Goal: Transaction & Acquisition: Purchase product/service

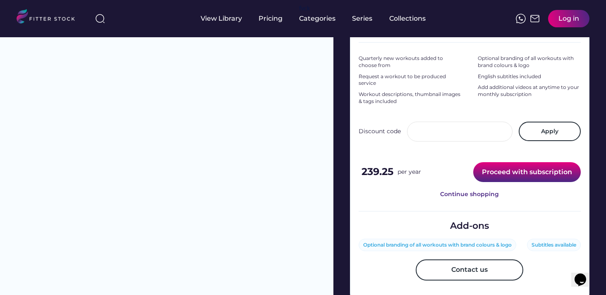
scroll to position [266, 0]
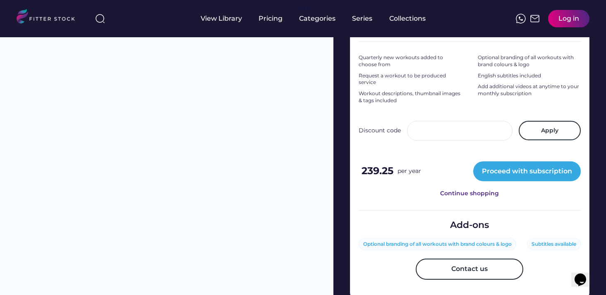
click at [579, 275] on icon "Chat widget" at bounding box center [581, 279] width 12 height 12
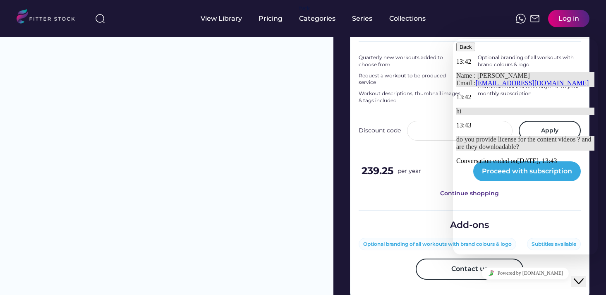
click at [467, 44] on div "Back" at bounding box center [525, 47] width 138 height 9
click at [460, 50] on icon "button" at bounding box center [460, 47] width 0 height 6
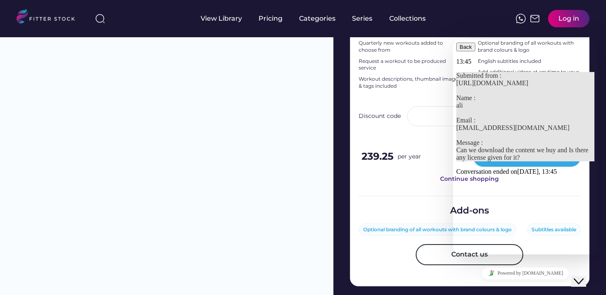
scroll to position [265, 0]
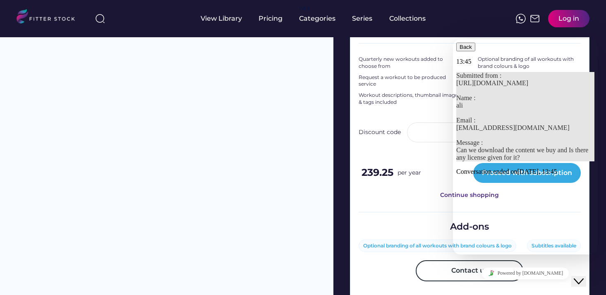
click at [535, 272] on link "Powered by tawk.to" at bounding box center [526, 273] width 88 height 12
click at [584, 278] on icon "Close Chat This icon closes the chat window." at bounding box center [579, 281] width 10 height 10
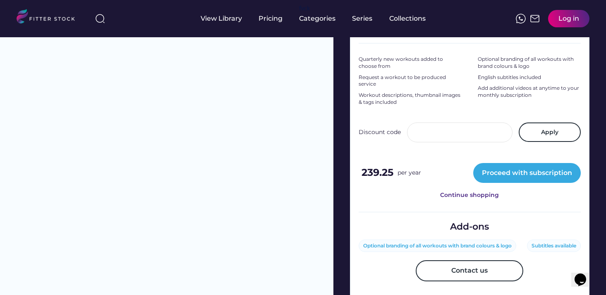
click at [561, 19] on div "Log in" at bounding box center [569, 18] width 21 height 9
